Goal: Task Accomplishment & Management: Use online tool/utility

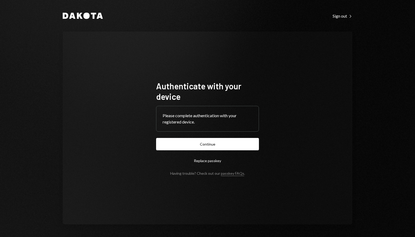
click at [227, 146] on button "Continue" at bounding box center [207, 144] width 103 height 12
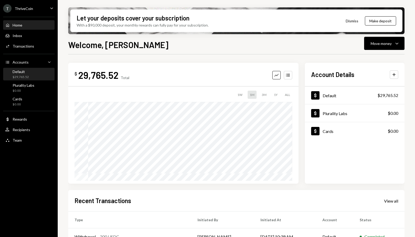
click at [27, 73] on div "Default" at bounding box center [21, 71] width 16 height 4
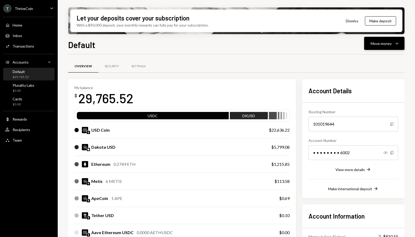
click at [380, 43] on div "Move money" at bounding box center [381, 44] width 21 height 6
drag, startPoint x: 143, startPoint y: 68, endPoint x: 129, endPoint y: 76, distance: 16.1
click at [143, 68] on div "Settings" at bounding box center [139, 66] width 14 height 4
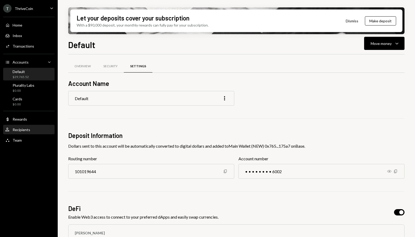
click at [31, 131] on div "User Recipients" at bounding box center [28, 129] width 47 height 5
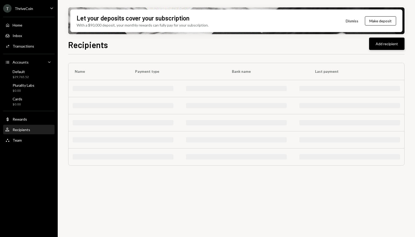
click at [392, 49] on button "Add recipient" at bounding box center [386, 44] width 35 height 12
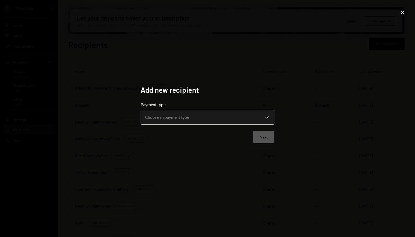
click at [186, 114] on body "T ThriveCoin Caret Down Home Home Inbox Inbox Activities Transactions Accounts …" at bounding box center [207, 118] width 415 height 237
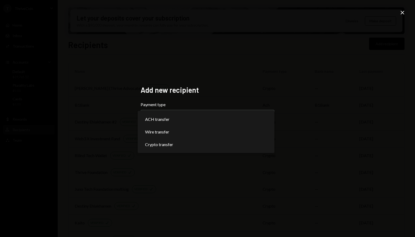
select select "******"
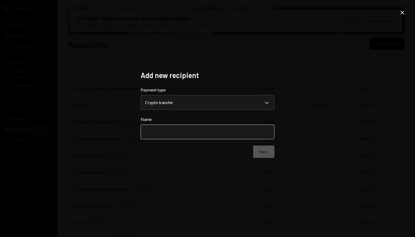
click at [216, 137] on input "Name" at bounding box center [208, 131] width 134 height 15
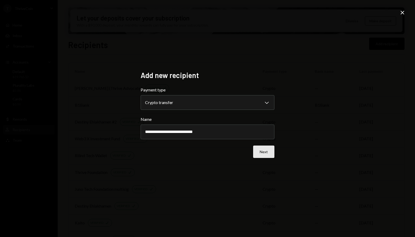
type input "**********"
click at [261, 152] on button "Next" at bounding box center [263, 151] width 21 height 12
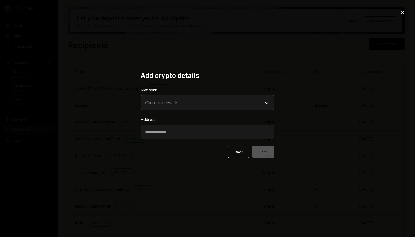
click at [222, 109] on body "T ThriveCoin Caret Down Home Home Inbox Inbox Activities Transactions Accounts …" at bounding box center [207, 118] width 415 height 237
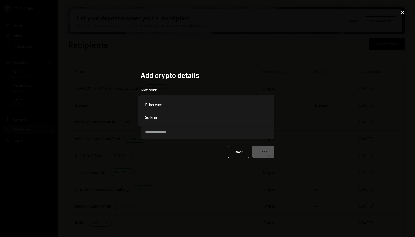
select select "**********"
drag, startPoint x: 206, startPoint y: 106, endPoint x: 198, endPoint y: 130, distance: 26.3
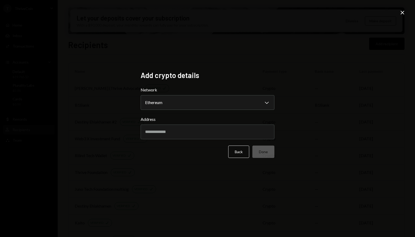
drag, startPoint x: 192, startPoint y: 135, endPoint x: 266, endPoint y: 152, distance: 75.8
click at [193, 135] on input "Address" at bounding box center [208, 131] width 134 height 15
paste input "**********"
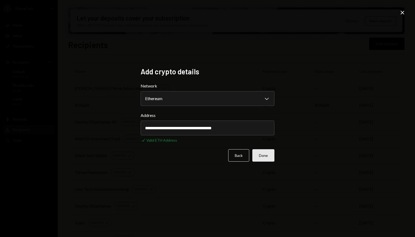
type input "**********"
click at [269, 156] on button "Done" at bounding box center [264, 155] width 22 height 12
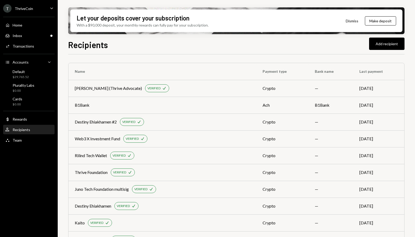
drag, startPoint x: 32, startPoint y: 200, endPoint x: 56, endPoint y: 183, distance: 29.6
click at [32, 199] on div "T ThriveCoin Caret Down Home Home Inbox Inbox Activities Transactions Accounts …" at bounding box center [29, 118] width 58 height 237
click at [31, 77] on div "Default $29,765.52" at bounding box center [28, 74] width 47 height 10
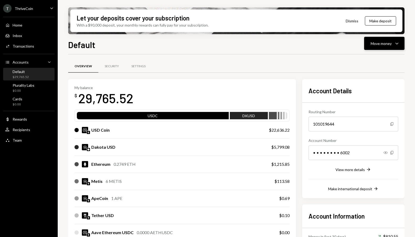
click at [388, 39] on button "Move money Caret Down" at bounding box center [384, 43] width 40 height 13
click at [381, 55] on div "Withdraw Send" at bounding box center [376, 59] width 53 height 12
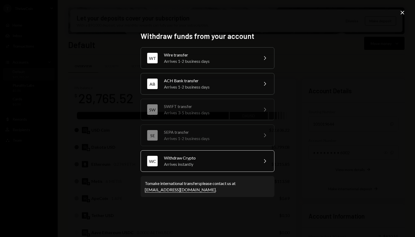
click at [239, 163] on div "Arrives instantly" at bounding box center [209, 164] width 91 height 6
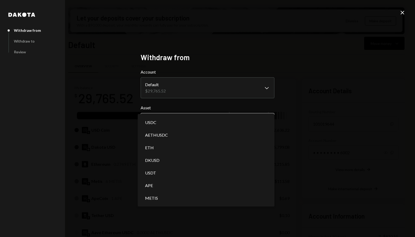
click at [175, 123] on body "T ThriveCoin Caret Down Home Home Inbox Inbox Activities Transactions Accounts …" at bounding box center [207, 118] width 415 height 237
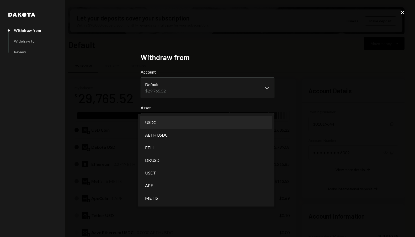
select select "****"
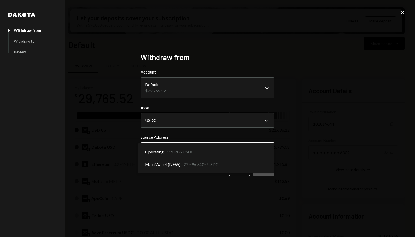
click at [233, 148] on body "T ThriveCoin Caret Down Home Home Inbox Inbox Activities Transactions Accounts …" at bounding box center [207, 118] width 415 height 237
select select "**********"
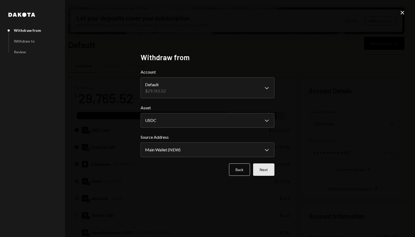
click at [265, 171] on button "Next" at bounding box center [263, 169] width 21 height 12
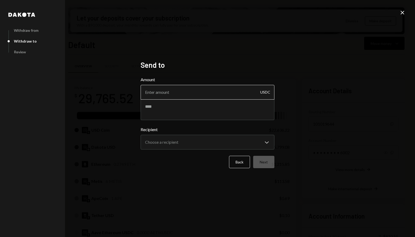
click at [181, 91] on input "Amount" at bounding box center [208, 92] width 134 height 15
type input "5"
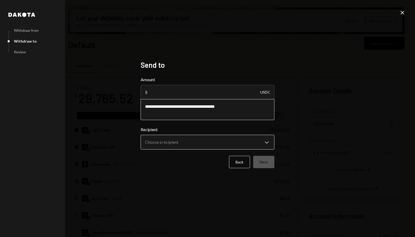
type textarea "**********"
click at [187, 146] on body "T ThriveCoin Caret Down Home Home Inbox Inbox Activities Transactions Accounts …" at bounding box center [207, 118] width 415 height 237
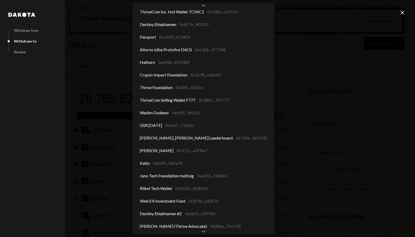
scroll to position [31, 0]
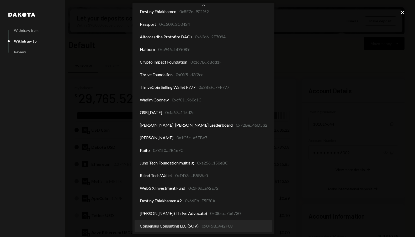
select select "**********"
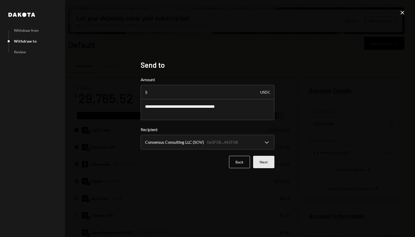
click at [263, 164] on button "Next" at bounding box center [263, 162] width 21 height 12
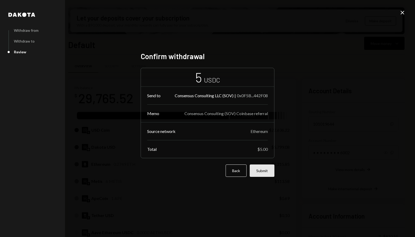
click at [261, 169] on button "Submit" at bounding box center [262, 170] width 25 height 12
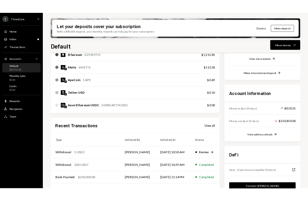
scroll to position [131, 0]
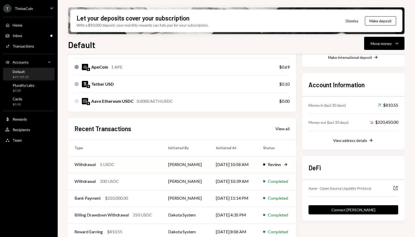
click at [121, 167] on div "Withdrawal 5 USDC" at bounding box center [115, 164] width 81 height 6
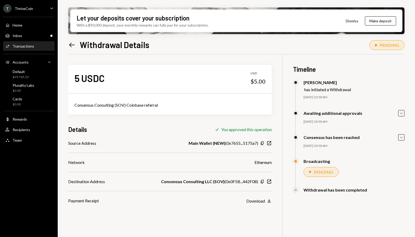
click at [200, 45] on div "Left Arrow Withdrawal Details PENDING" at bounding box center [236, 44] width 337 height 12
click at [171, 133] on div "Details Check You approved this operation" at bounding box center [170, 129] width 204 height 9
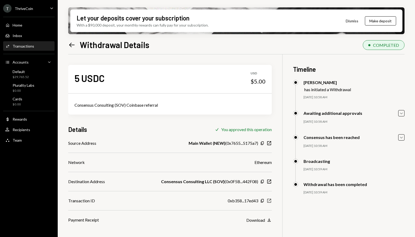
click at [270, 200] on icon "New Window" at bounding box center [269, 200] width 5 height 5
click at [36, 209] on div "T ThriveCoin Caret Down Home Home Inbox Inbox Activities Transactions Accounts …" at bounding box center [29, 118] width 58 height 237
drag, startPoint x: 30, startPoint y: 207, endPoint x: 31, endPoint y: 204, distance: 3.2
click at [31, 207] on div "T ThriveCoin Caret Down Home Home Inbox Inbox Activities Transactions Accounts …" at bounding box center [29, 118] width 58 height 237
click at [374, 217] on div "5 USDC USD $5.00 Consensus Consulting (SOV) Coinbase referral Details Check You…" at bounding box center [236, 172] width 337 height 237
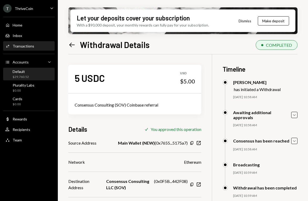
click at [32, 79] on div "Default $29,760.52" at bounding box center [28, 74] width 47 height 10
